Goal: Task Accomplishment & Management: Manage account settings

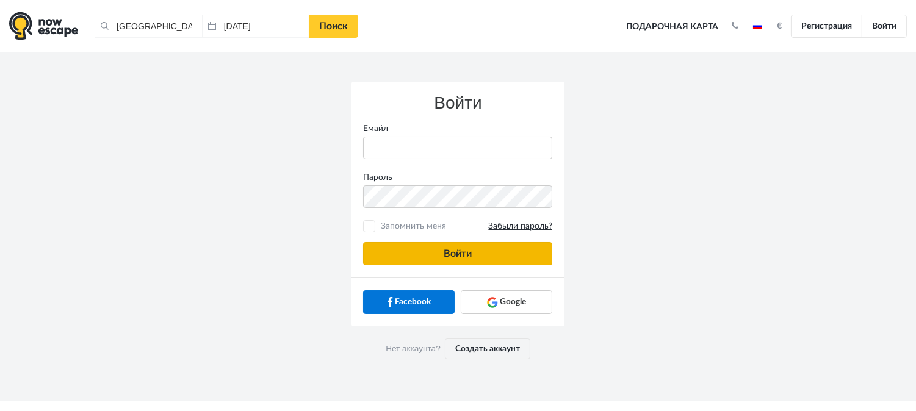
type input "[PERSON_NAME][EMAIL_ADDRESS][DOMAIN_NAME]"
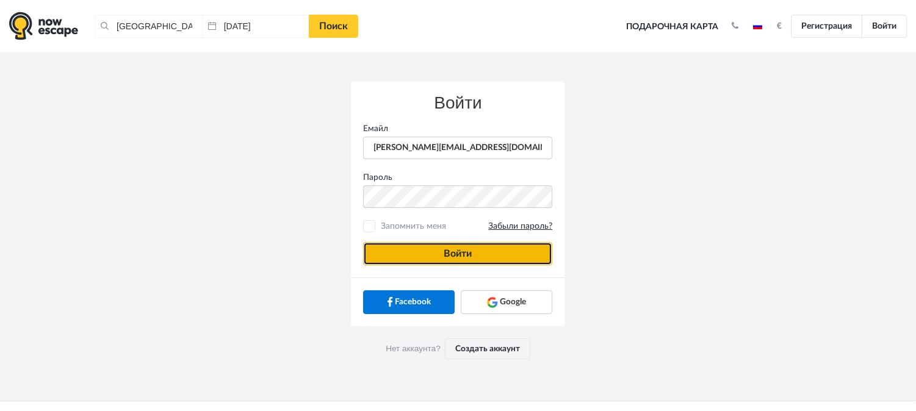
click at [503, 261] on button "Войти" at bounding box center [457, 253] width 189 height 23
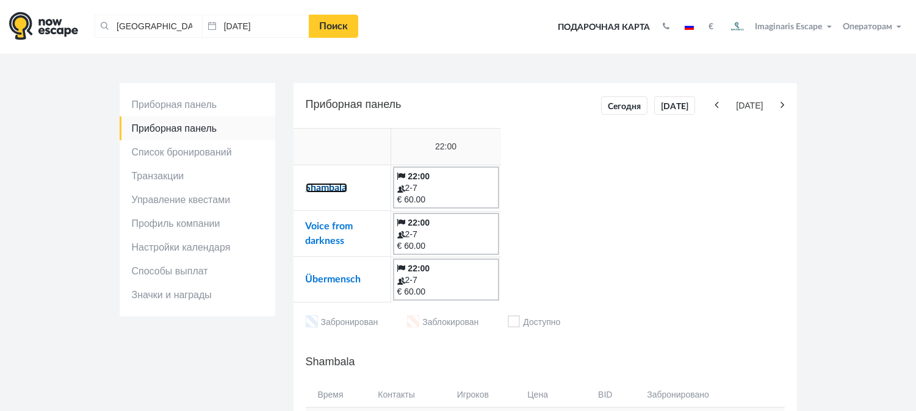
click at [321, 186] on link "Shambala" at bounding box center [327, 188] width 42 height 10
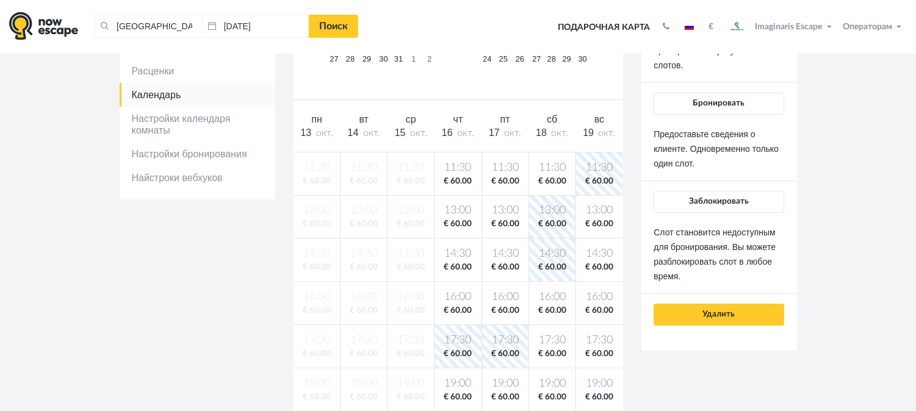
scroll to position [203, 0]
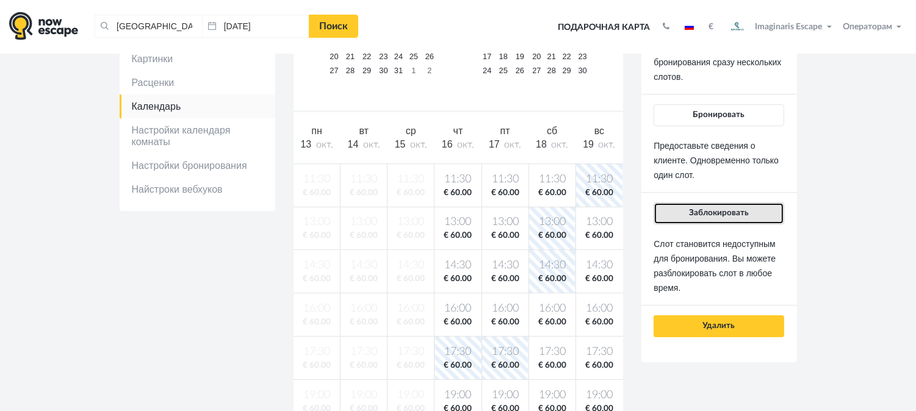
click at [737, 214] on span "Заблокировать" at bounding box center [719, 213] width 60 height 9
click at [710, 218] on button "Заблокировать" at bounding box center [719, 214] width 130 height 22
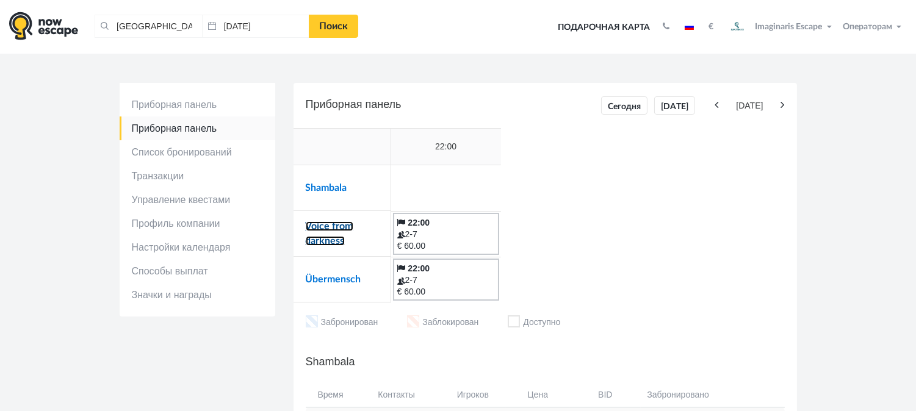
click at [323, 222] on link "Voice from darkness" at bounding box center [330, 234] width 48 height 24
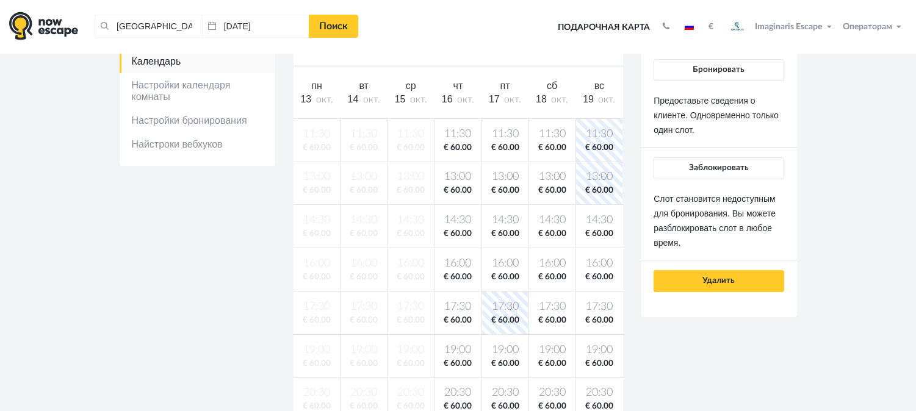
scroll to position [203, 0]
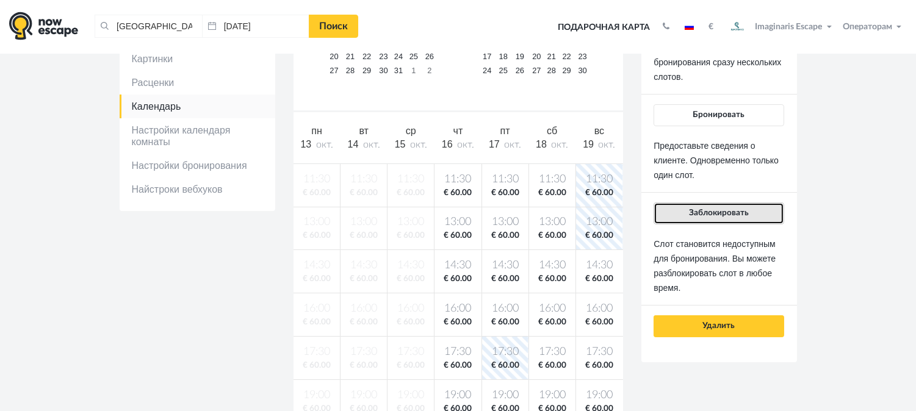
click at [735, 208] on button "Заблокировать" at bounding box center [719, 214] width 130 height 22
click at [742, 211] on span "Заблокировать" at bounding box center [719, 213] width 60 height 9
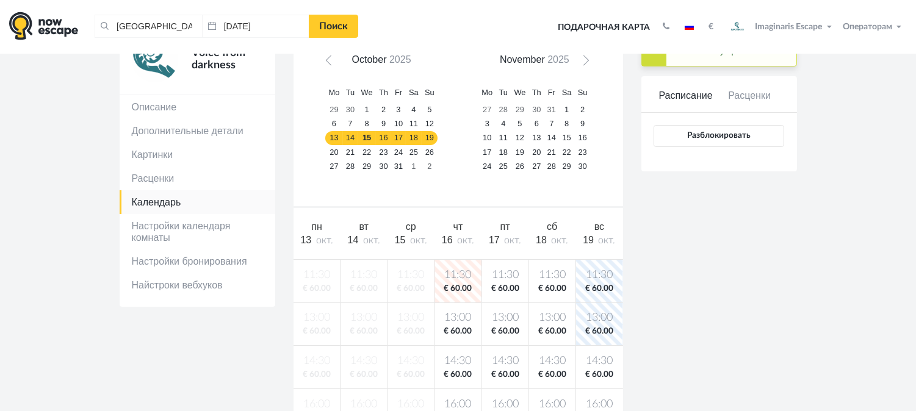
scroll to position [68, 0]
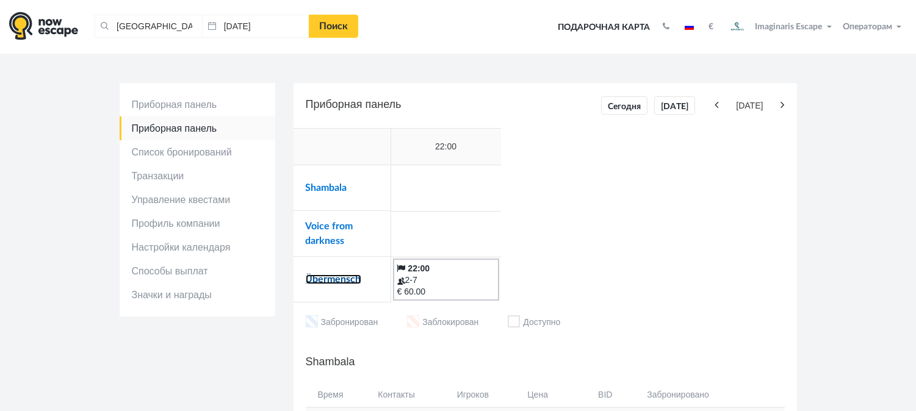
click at [323, 275] on link "Übermensch" at bounding box center [334, 280] width 56 height 10
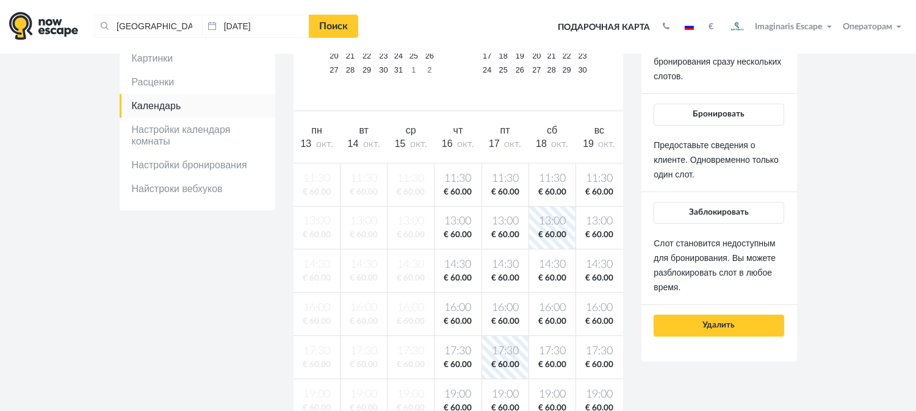
scroll to position [203, 0]
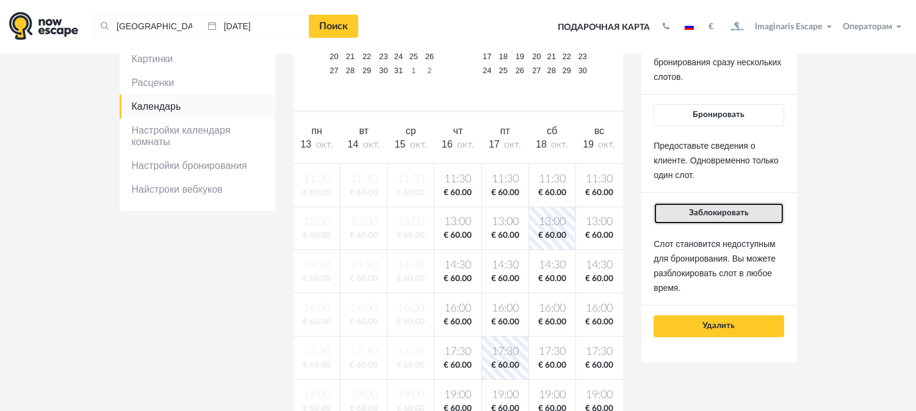
click at [740, 209] on span "Заблокировать" at bounding box center [719, 213] width 60 height 9
click at [721, 221] on button "Заблокировать" at bounding box center [719, 214] width 130 height 22
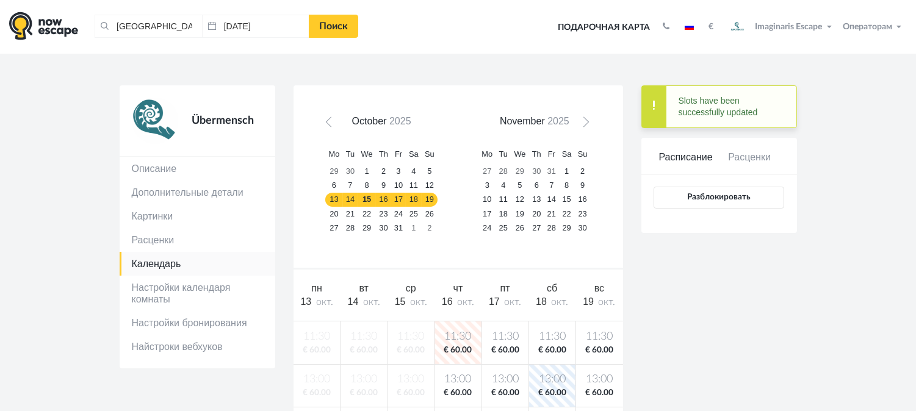
scroll to position [0, 0]
